Goal: Task Accomplishment & Management: Complete application form

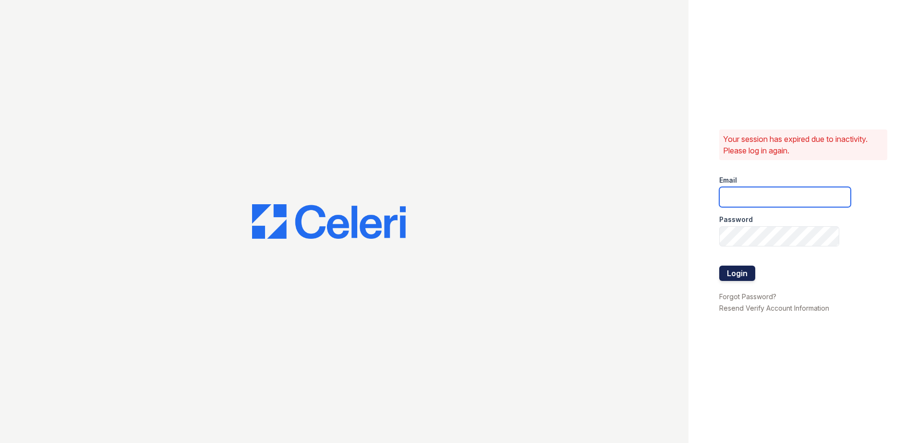
type input "[EMAIL_ADDRESS][DOMAIN_NAME]"
click at [742, 275] on button "Login" at bounding box center [737, 273] width 36 height 15
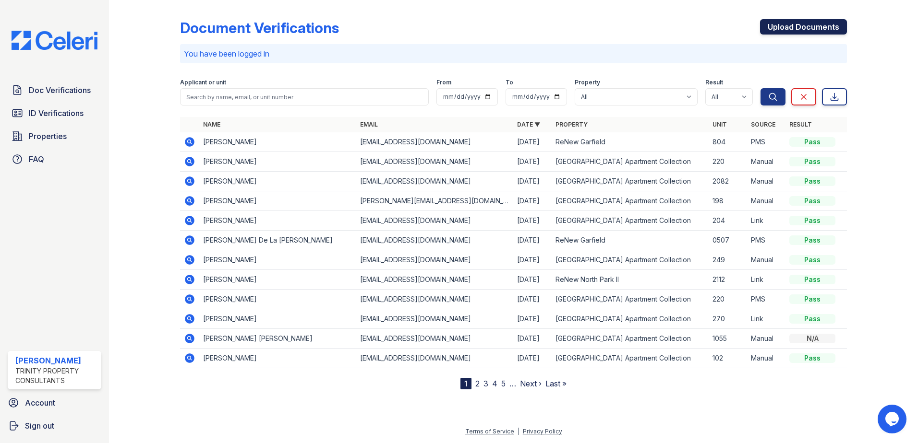
click at [823, 24] on link "Upload Documents" at bounding box center [803, 26] width 87 height 15
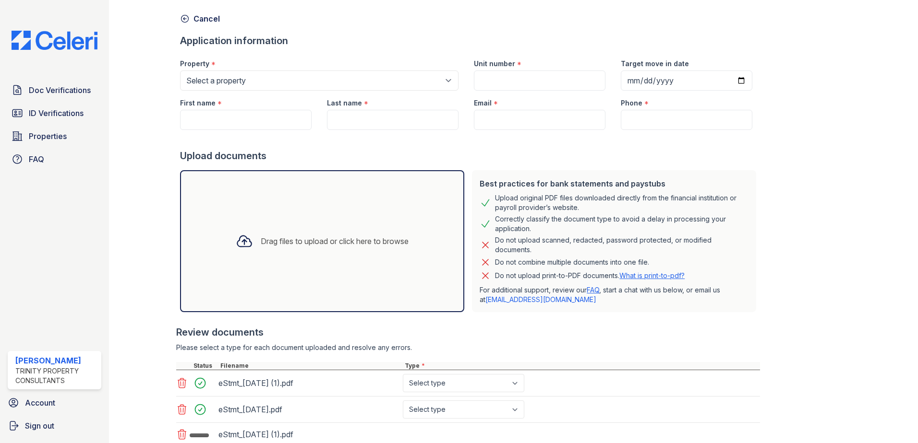
scroll to position [107, 0]
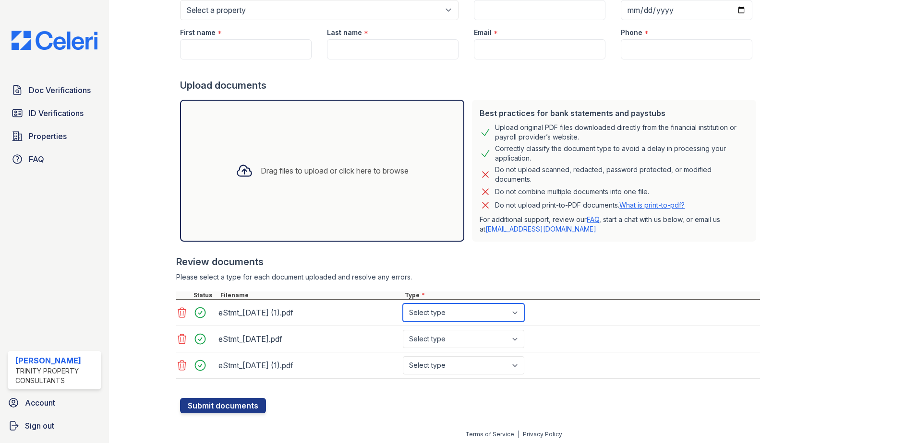
click at [436, 310] on select "Select type Paystub Bank Statement Offer Letter Tax Documents Benefit Award Let…" at bounding box center [463, 313] width 121 height 18
select select "bank_statement"
click at [403, 304] on select "Select type Paystub Bank Statement Offer Letter Tax Documents Benefit Award Let…" at bounding box center [463, 313] width 121 height 18
click at [433, 339] on select "Select type Paystub Bank Statement Offer Letter Tax Documents Benefit Award Let…" at bounding box center [463, 339] width 121 height 18
select select "bank_statement"
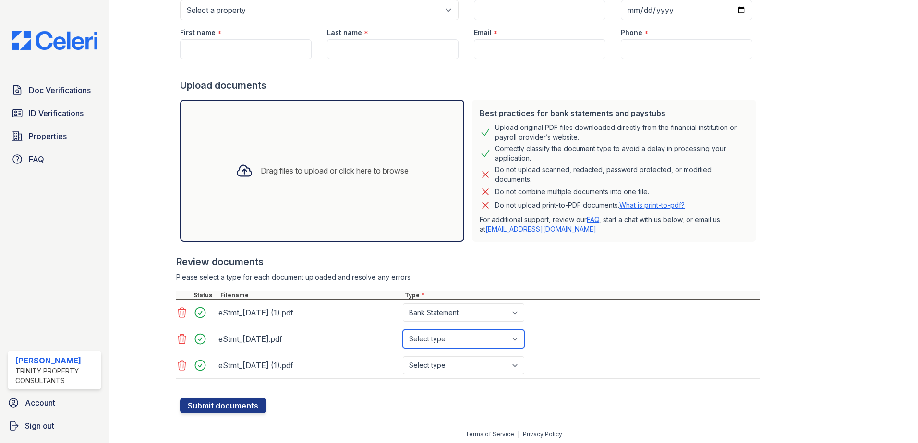
click at [403, 330] on select "Select type Paystub Bank Statement Offer Letter Tax Documents Benefit Award Let…" at bounding box center [463, 339] width 121 height 18
click at [436, 361] on select "Select type Paystub Bank Statement Offer Letter Tax Documents Benefit Award Let…" at bounding box center [463, 366] width 121 height 18
select select "bank_statement"
click at [403, 357] on select "Select type Paystub Bank Statement Offer Letter Tax Documents Benefit Award Let…" at bounding box center [463, 366] width 121 height 18
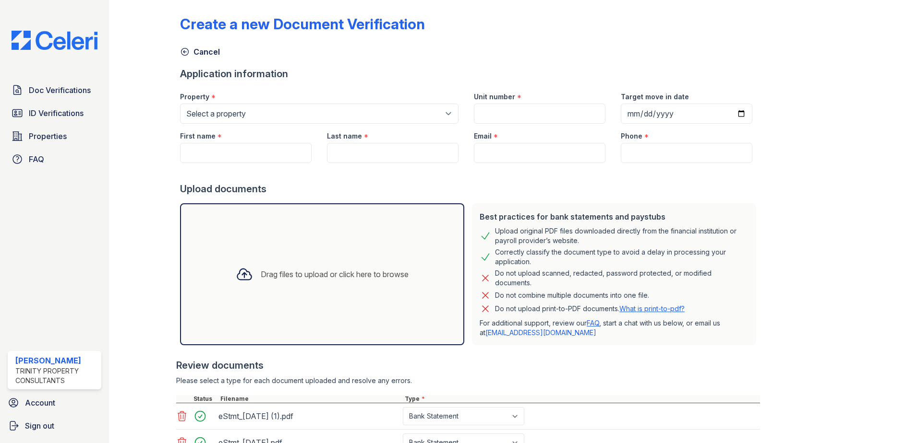
scroll to position [0, 0]
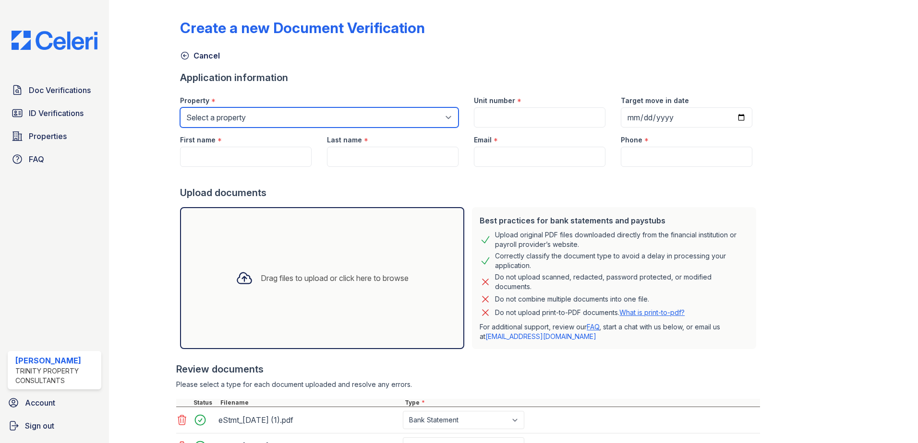
click at [214, 119] on select "Select a property ReNew Garfield ReNew North Park Apartment Collection ReNew No…" at bounding box center [319, 117] width 278 height 20
select select "66"
click at [180, 107] on select "Select a property ReNew Garfield ReNew North Park Apartment Collection ReNew No…" at bounding box center [319, 117] width 278 height 20
click at [225, 169] on div at bounding box center [470, 176] width 580 height 19
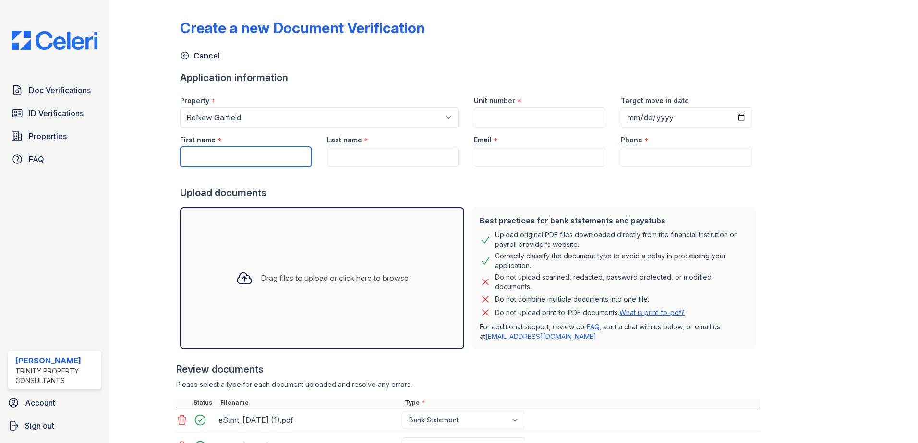
click at [226, 163] on input "First name" at bounding box center [245, 157] width 131 height 20
type input "JEAN"
click at [357, 160] on input "Last name" at bounding box center [392, 157] width 131 height 20
click at [404, 156] on input "Last name" at bounding box center [392, 157] width 131 height 20
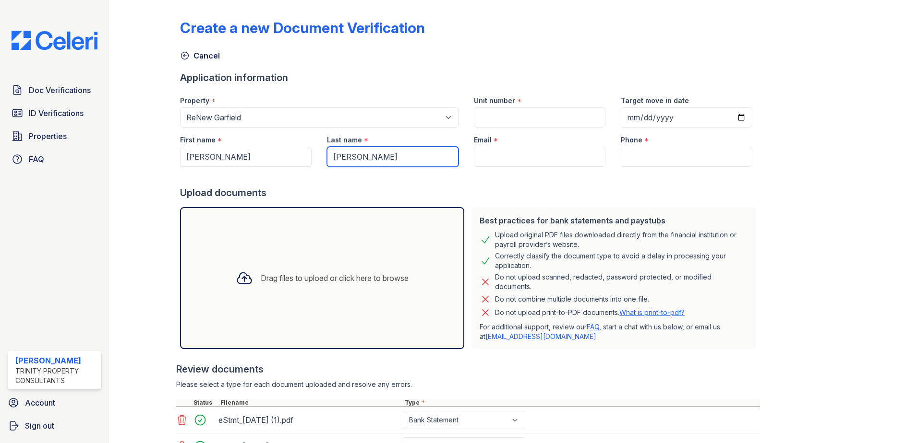
type input "GALINDO"
click at [481, 119] on input "Unit number" at bounding box center [539, 117] width 131 height 20
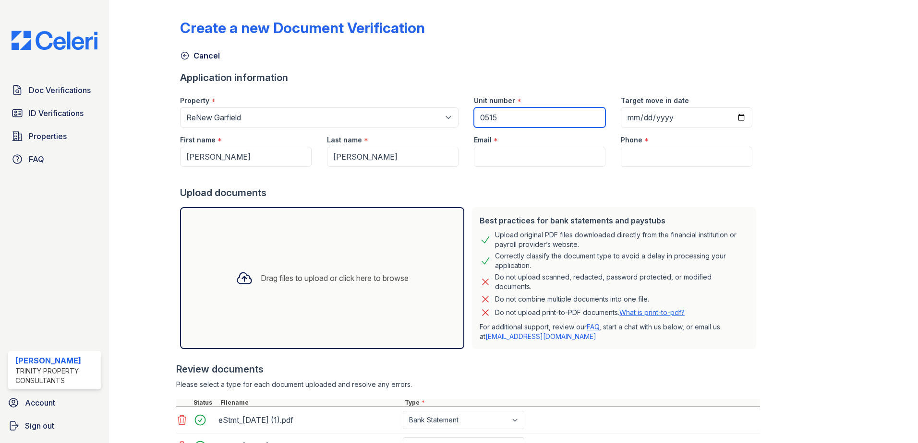
type input "0515"
click at [489, 161] on input "Email" at bounding box center [539, 157] width 131 height 20
paste input "JEANCARLOSGALINDO96@GMAIL.COM"
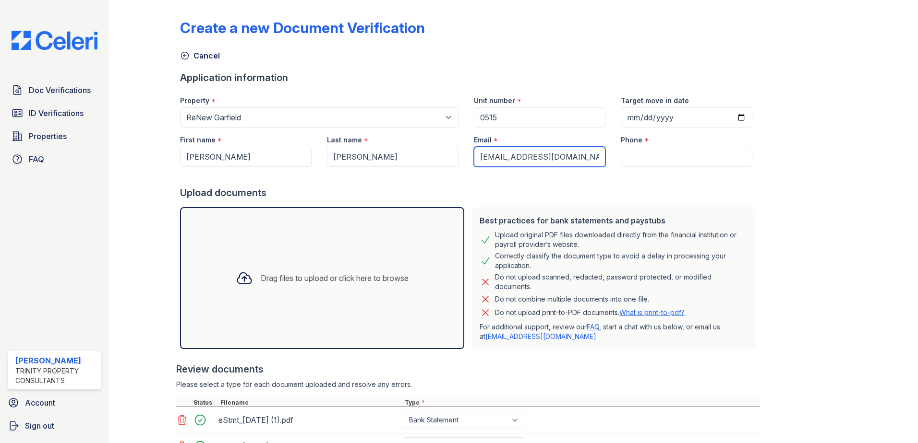
scroll to position [0, 30]
type input "JEANCARLOSGALINDO96@GMAIL.COM"
click at [735, 116] on input "Target move in date" at bounding box center [686, 117] width 131 height 20
click at [733, 117] on input "Target move in date" at bounding box center [686, 117] width 131 height 20
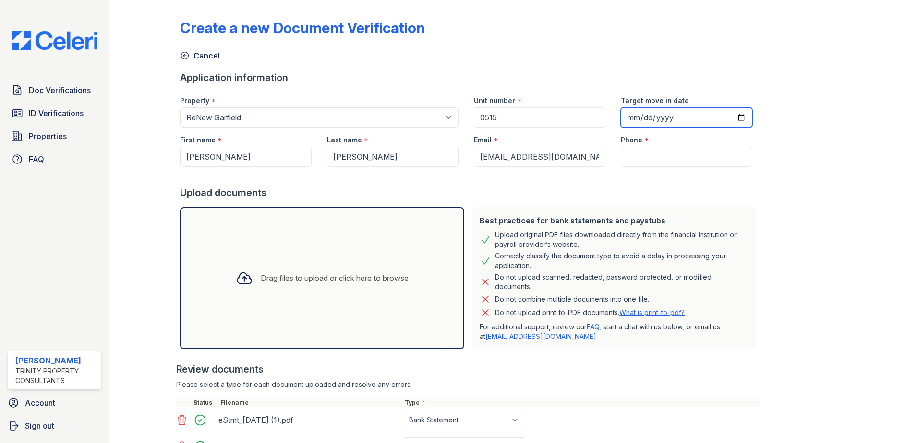
click at [728, 116] on input "Target move in date" at bounding box center [686, 117] width 131 height 20
type input "2025-09-26"
click at [657, 154] on input "Phone" at bounding box center [686, 157] width 131 height 20
click at [636, 164] on input "Phone" at bounding box center [686, 157] width 131 height 20
click at [647, 157] on input "Phone" at bounding box center [686, 157] width 131 height 20
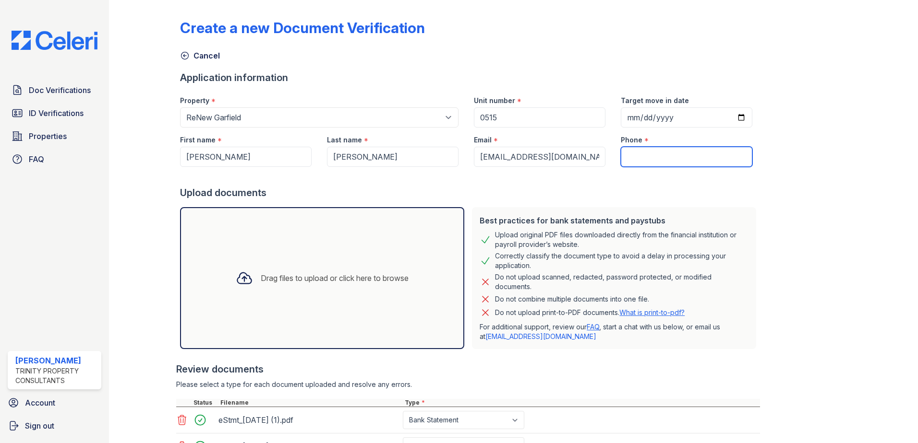
paste input "(786) 964-8381"
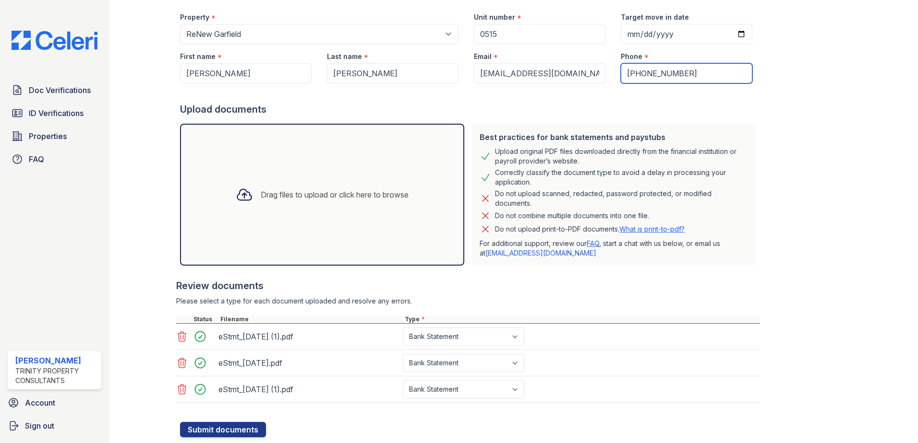
scroll to position [110, 0]
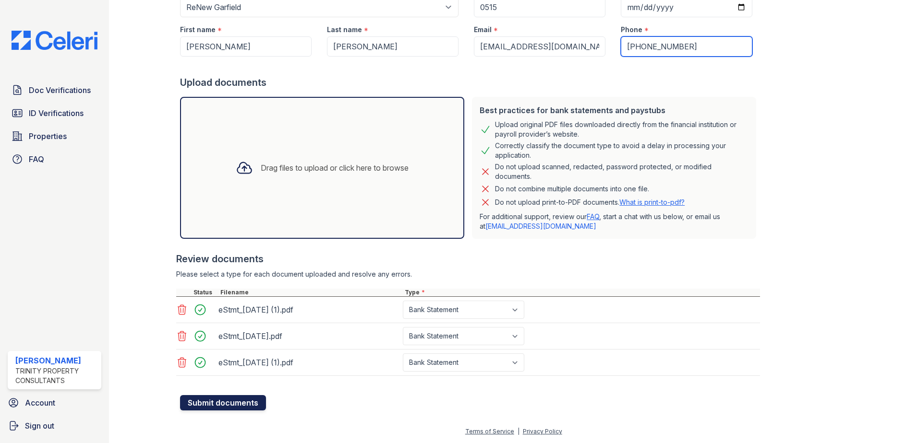
type input "(786) 964-8381"
click at [237, 399] on button "Submit documents" at bounding box center [223, 402] width 86 height 15
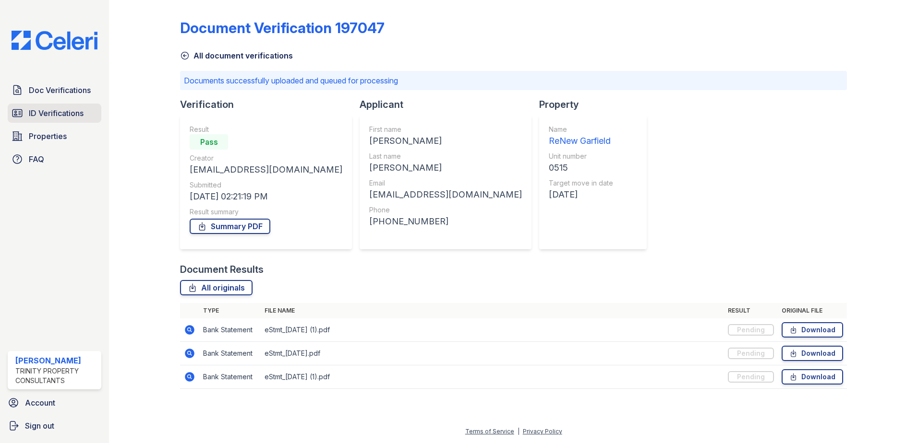
click at [66, 107] on link "ID Verifications" at bounding box center [55, 113] width 94 height 19
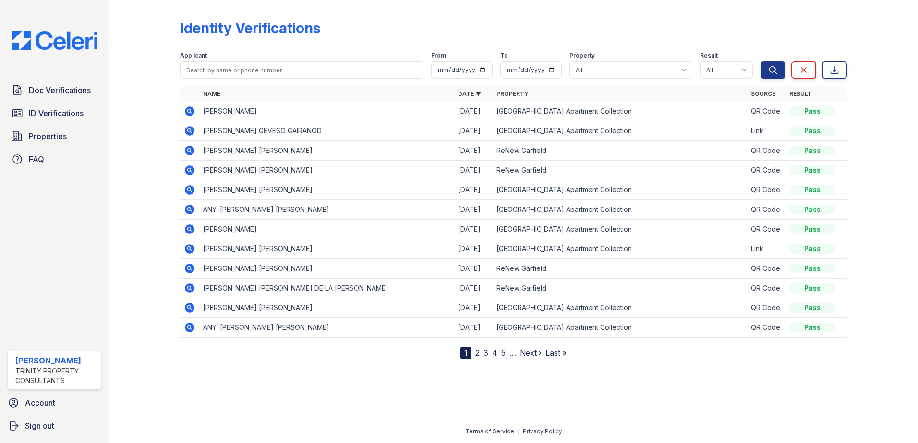
click at [186, 109] on icon at bounding box center [190, 112] width 10 height 10
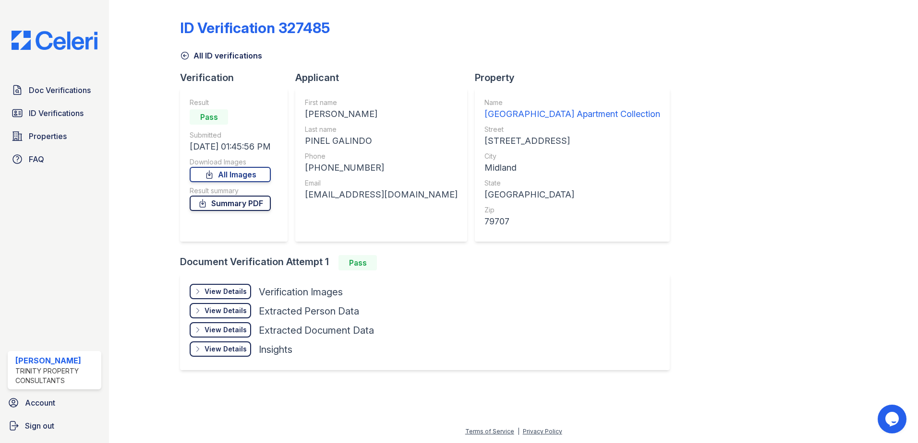
click at [248, 203] on link "Summary PDF" at bounding box center [230, 203] width 81 height 15
click at [62, 92] on span "Doc Verifications" at bounding box center [60, 90] width 62 height 12
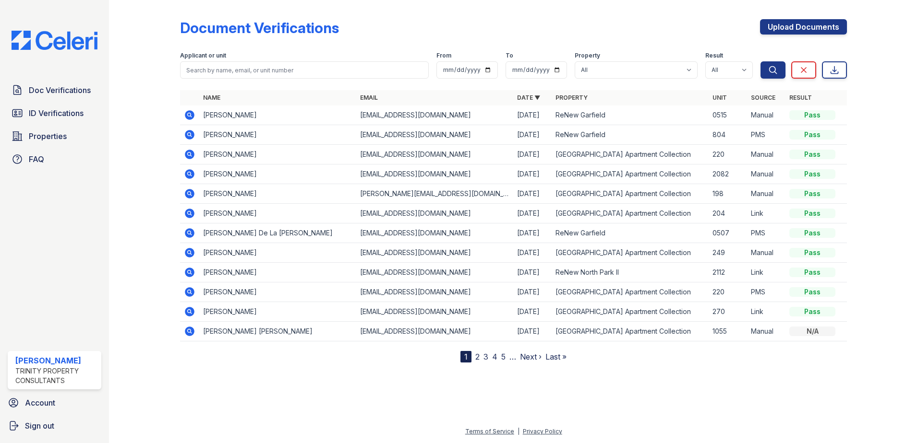
click at [193, 115] on icon at bounding box center [190, 115] width 10 height 10
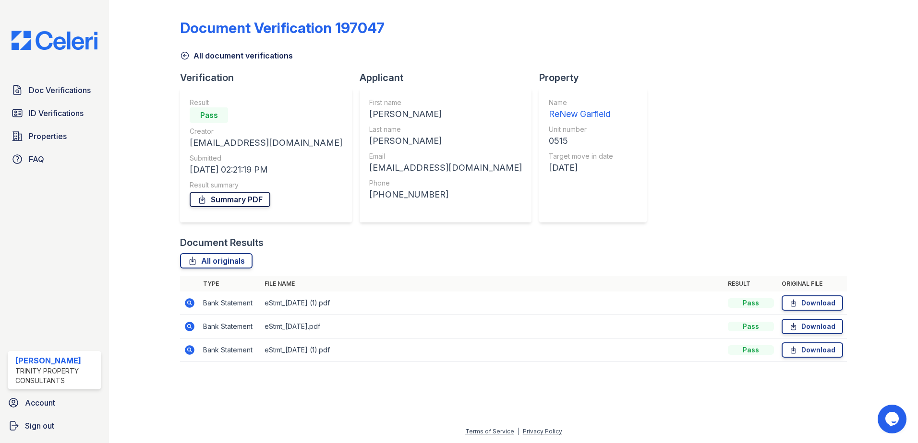
click at [228, 206] on link "Summary PDF" at bounding box center [230, 199] width 81 height 15
click at [80, 94] on span "Doc Verifications" at bounding box center [60, 90] width 62 height 12
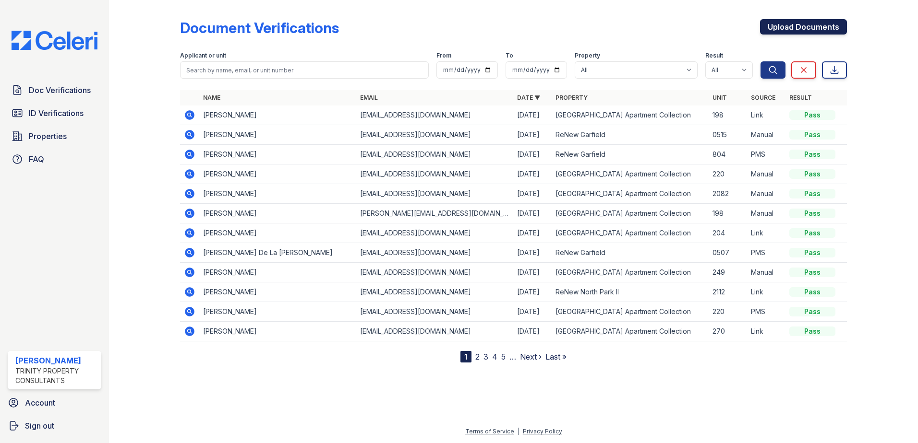
click at [775, 26] on link "Upload Documents" at bounding box center [803, 26] width 87 height 15
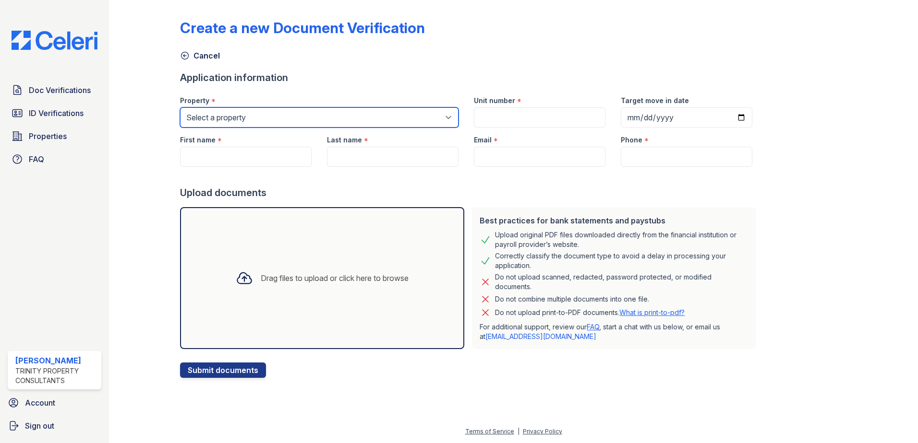
click at [257, 118] on select "Select a property ReNew Garfield ReNew North Park Apartment Collection ReNew No…" at bounding box center [319, 117] width 278 height 20
select select "66"
click at [180, 107] on select "Select a property ReNew Garfield ReNew North Park Apartment Collection ReNew No…" at bounding box center [319, 117] width 278 height 20
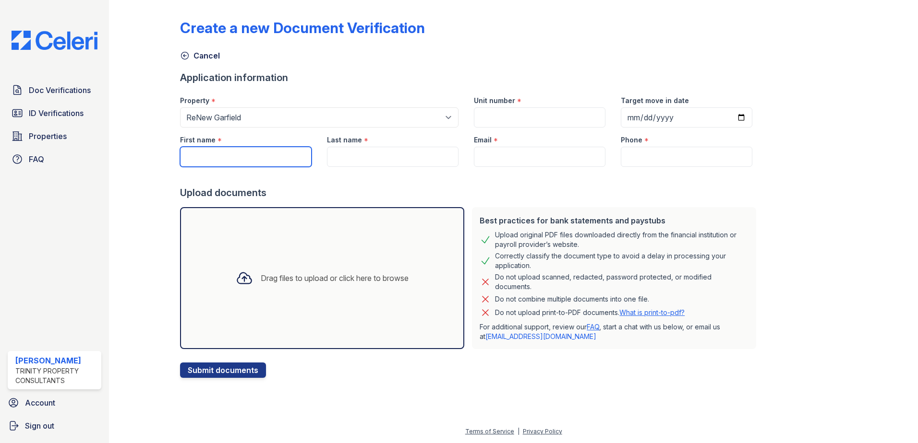
click at [240, 151] on input "First name" at bounding box center [245, 157] width 131 height 20
click at [249, 156] on input "First name" at bounding box center [245, 157] width 131 height 20
type input "l"
type input "LEO"
click at [374, 148] on input "Last name" at bounding box center [392, 157] width 131 height 20
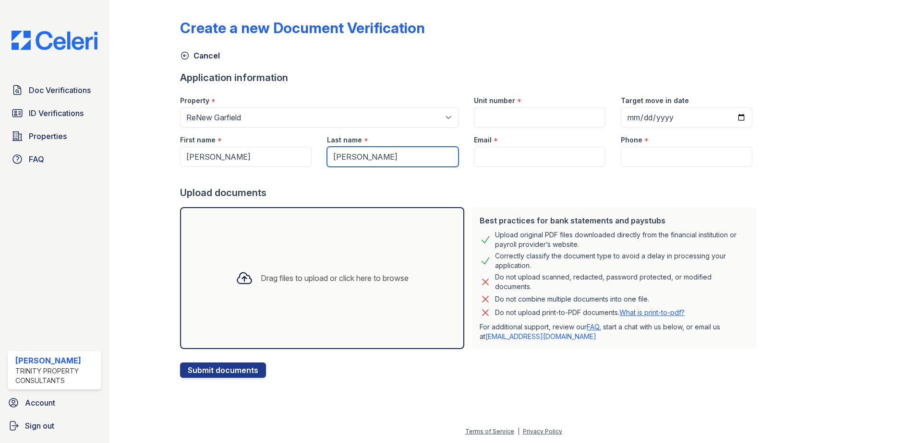
type input "OQUENDO"
paste input "OQUENDOLEO@GMAIL.COM"
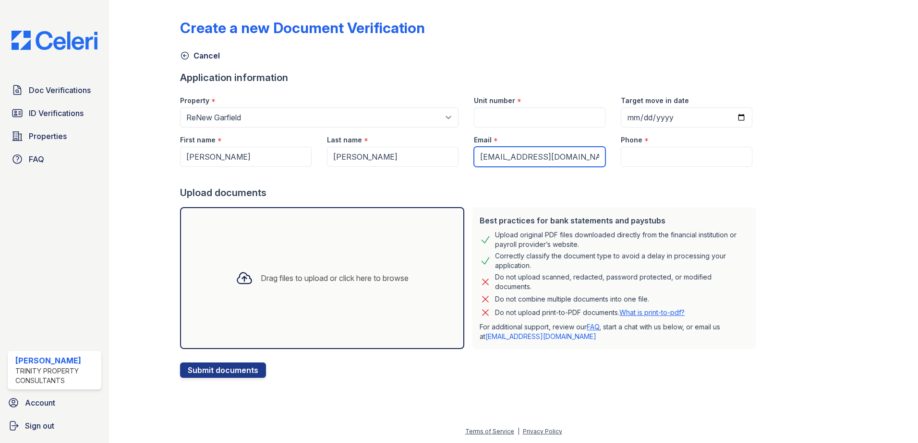
type input "OQUENDOLEO@GMAIL.COM"
click at [496, 126] on input "Unit number" at bounding box center [539, 117] width 131 height 20
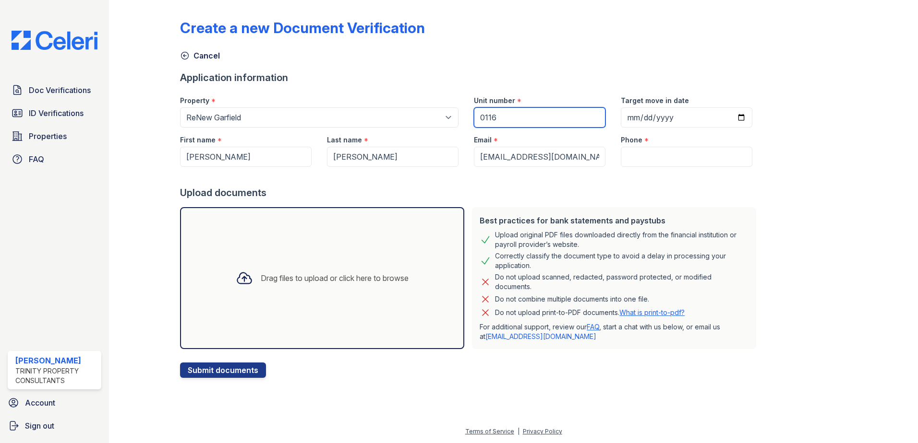
type input "0116"
click at [667, 158] on input "Phone" at bounding box center [686, 157] width 131 height 20
paste input "(682) 477-7210"
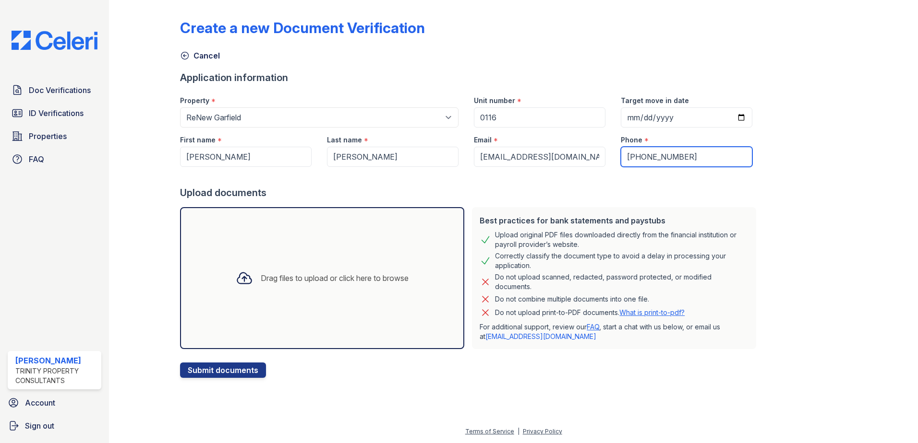
type input "(682) 477-7210"
click at [726, 120] on input "Target move in date" at bounding box center [686, 117] width 131 height 20
type input "2025-09-26"
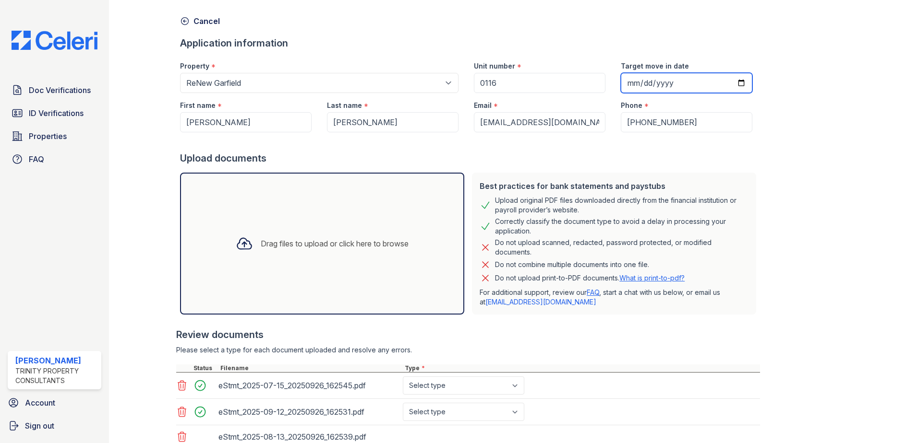
scroll to position [107, 0]
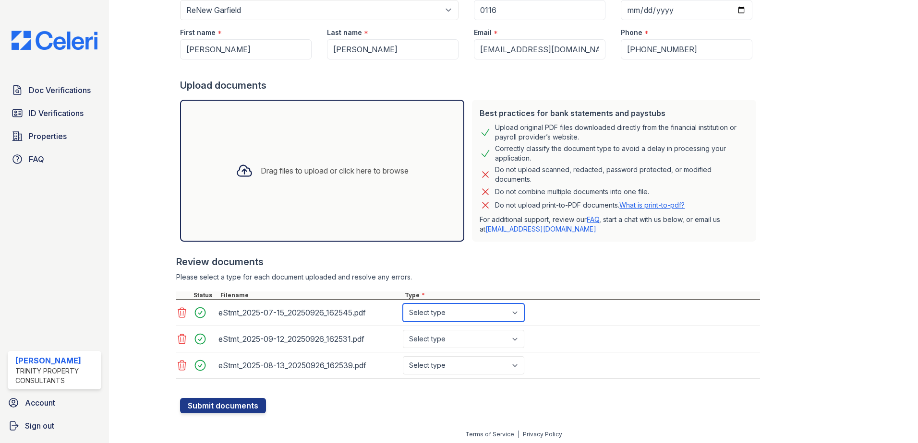
click at [412, 312] on select "Select type Paystub Bank Statement Offer Letter Tax Documents Benefit Award Let…" at bounding box center [463, 313] width 121 height 18
select select "bank_statement"
click at [403, 304] on select "Select type Paystub Bank Statement Offer Letter Tax Documents Benefit Award Let…" at bounding box center [463, 313] width 121 height 18
click at [436, 341] on select "Select type Paystub Bank Statement Offer Letter Tax Documents Benefit Award Let…" at bounding box center [463, 339] width 121 height 18
select select "bank_statement"
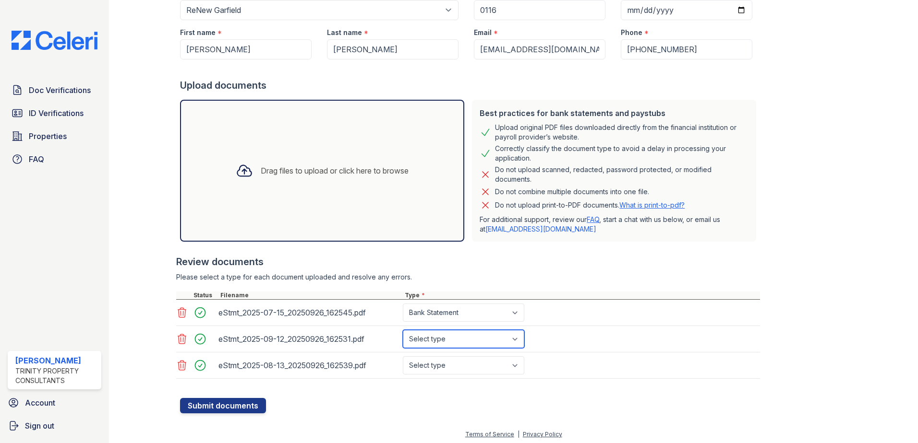
click at [403, 330] on select "Select type Paystub Bank Statement Offer Letter Tax Documents Benefit Award Let…" at bounding box center [463, 339] width 121 height 18
drag, startPoint x: 446, startPoint y: 365, endPoint x: 447, endPoint y: 355, distance: 9.6
click at [446, 365] on select "Select type Paystub Bank Statement Offer Letter Tax Documents Benefit Award Let…" at bounding box center [463, 366] width 121 height 18
select select "bank_statement"
click at [403, 357] on select "Select type Paystub Bank Statement Offer Letter Tax Documents Benefit Award Let…" at bounding box center [463, 366] width 121 height 18
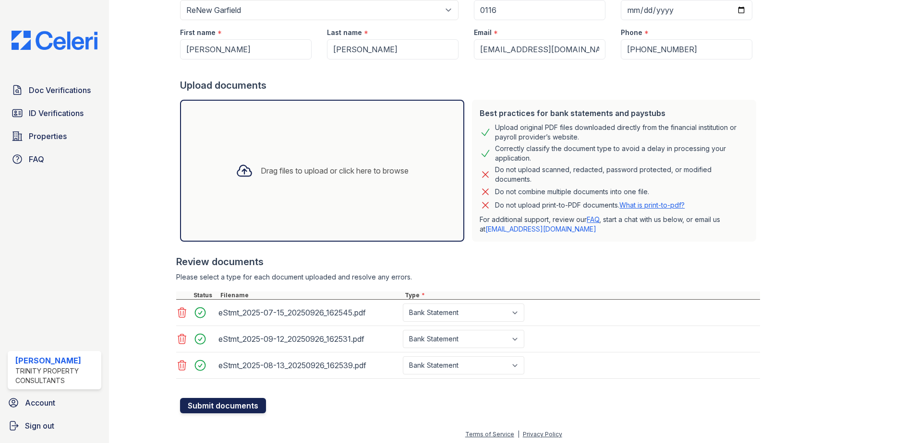
click at [242, 405] on button "Submit documents" at bounding box center [223, 405] width 86 height 15
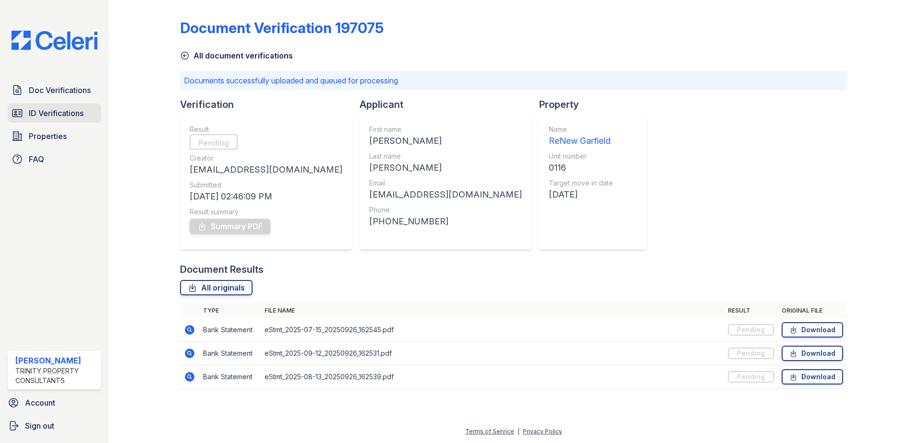
click at [77, 115] on span "ID Verifications" at bounding box center [56, 113] width 55 height 12
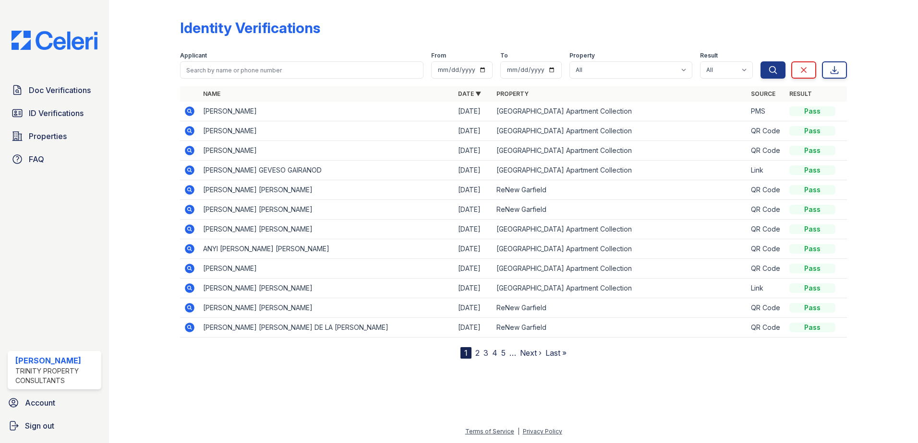
click at [191, 131] on icon at bounding box center [190, 131] width 12 height 12
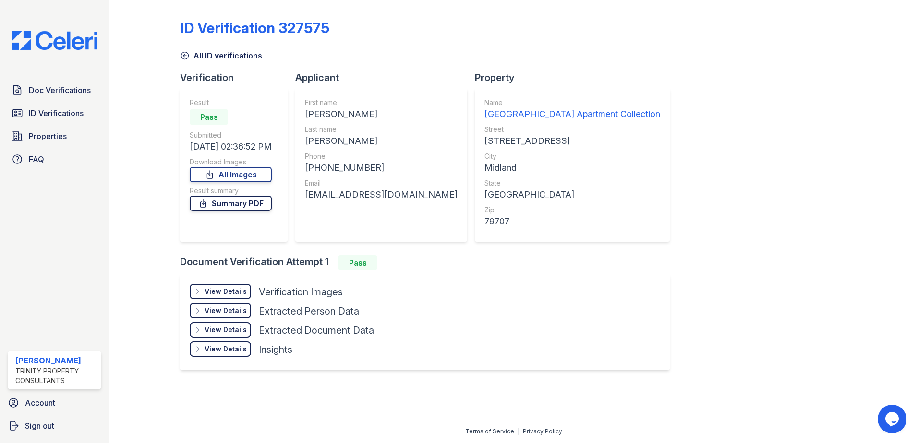
click at [253, 204] on link "Summary PDF" at bounding box center [231, 203] width 82 height 15
click at [65, 94] on span "Doc Verifications" at bounding box center [60, 90] width 62 height 12
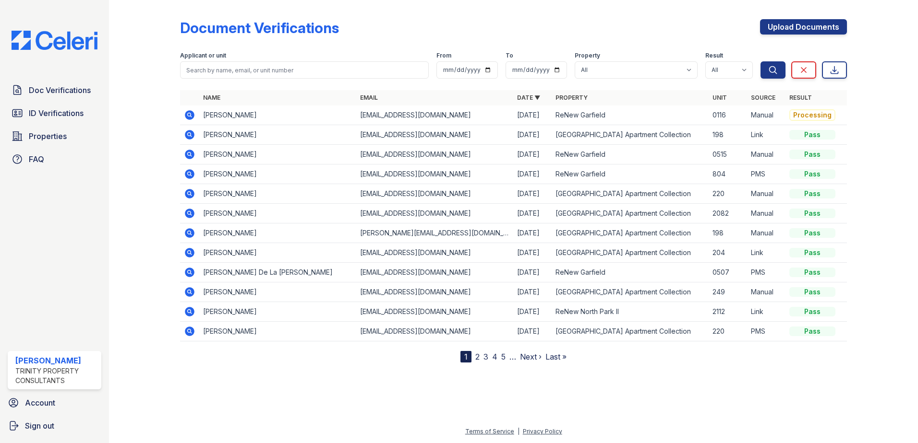
click at [187, 113] on icon at bounding box center [190, 115] width 10 height 10
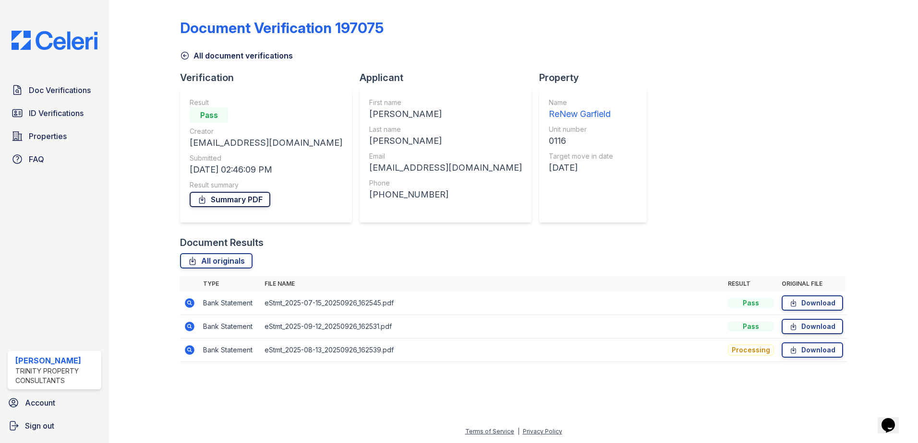
click at [227, 198] on link "Summary PDF" at bounding box center [230, 199] width 81 height 15
